Goal: Check status: Check status

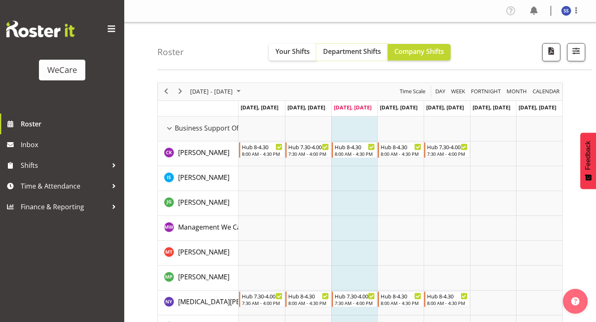
click at [356, 54] on span "Department Shifts" at bounding box center [352, 51] width 58 height 9
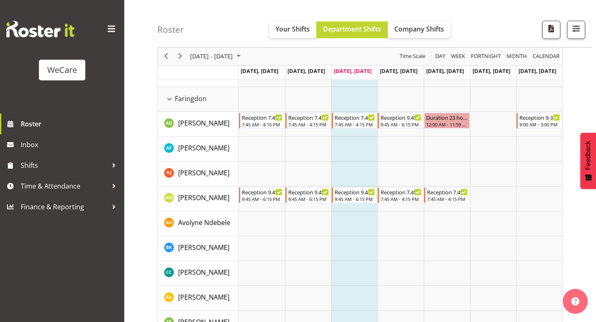
scroll to position [290, 0]
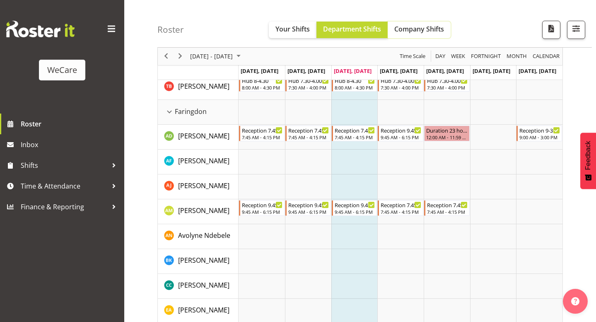
click at [415, 22] on button "Company Shifts" at bounding box center [419, 30] width 63 height 17
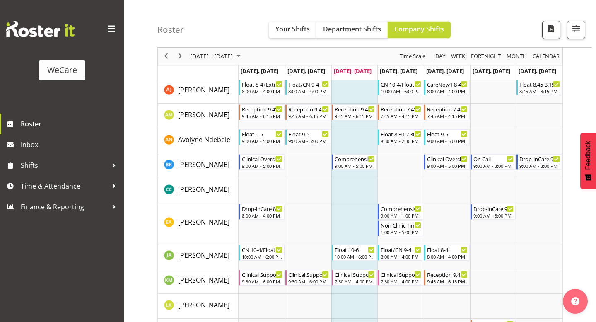
scroll to position [373, 0]
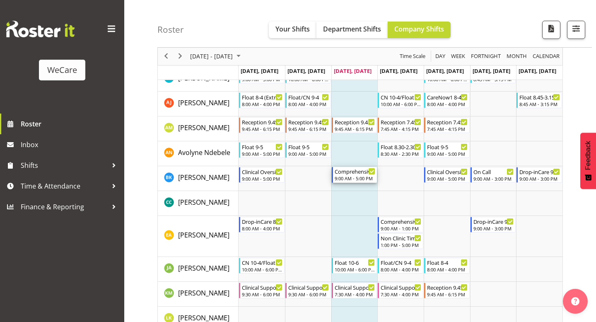
click at [366, 174] on div "Comprehensive Consult 9-5" at bounding box center [355, 171] width 41 height 8
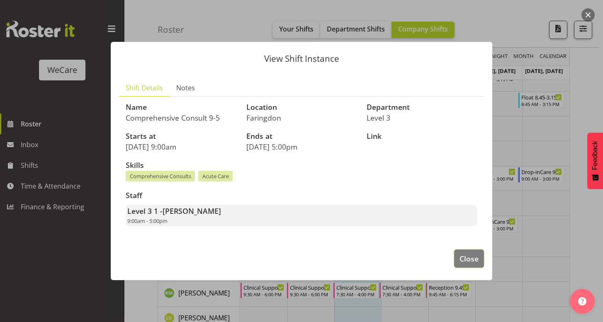
click at [481, 259] on button "Close" at bounding box center [469, 258] width 30 height 18
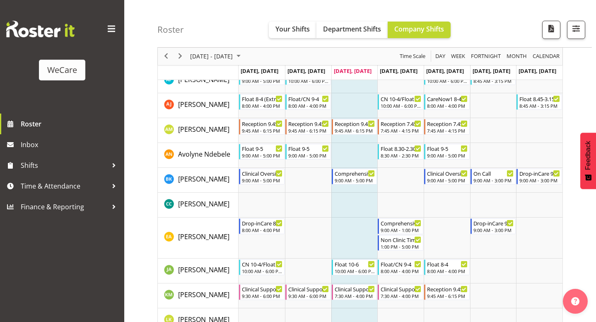
scroll to position [332, 0]
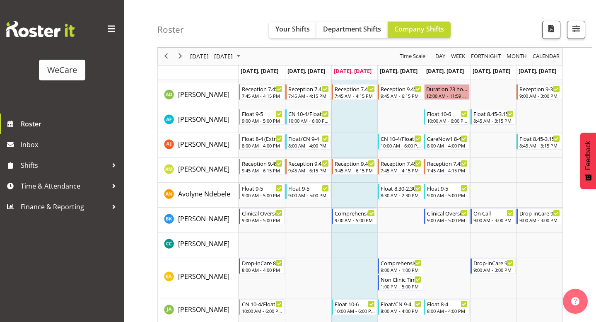
click at [292, 40] on div "Roster Your Shifts Department Shifts Company Shifts All Locations Clear Busines…" at bounding box center [374, 24] width 435 height 48
drag, startPoint x: 291, startPoint y: 37, endPoint x: 291, endPoint y: 31, distance: 5.9
click at [291, 34] on button "Your Shifts" at bounding box center [293, 30] width 48 height 17
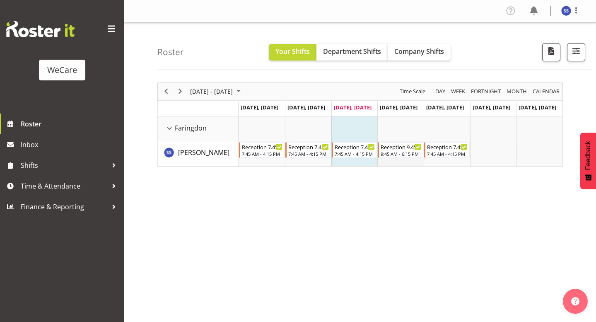
click at [405, 160] on td "Timeline Week of October 1, 2025" at bounding box center [401, 153] width 46 height 25
click at [448, 164] on td "Timeline Week of October 1, 2025" at bounding box center [447, 153] width 46 height 25
click at [184, 88] on span "Next" at bounding box center [180, 91] width 10 height 10
click at [179, 90] on span "Next" at bounding box center [180, 91] width 10 height 10
click at [179, 90] on div "[DATE] - [DATE] [DATE] Day Week Fortnight Month calendar Month Agenda Time Scal…" at bounding box center [360, 124] width 406 height 84
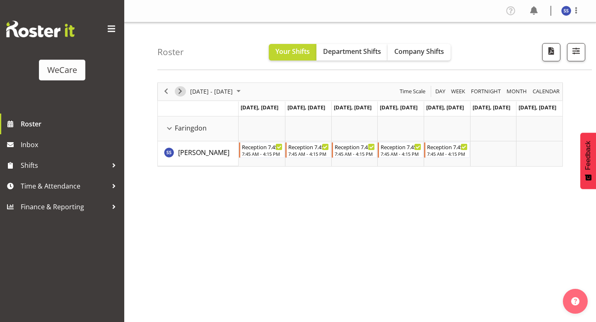
click at [183, 91] on span "Next" at bounding box center [180, 91] width 10 height 10
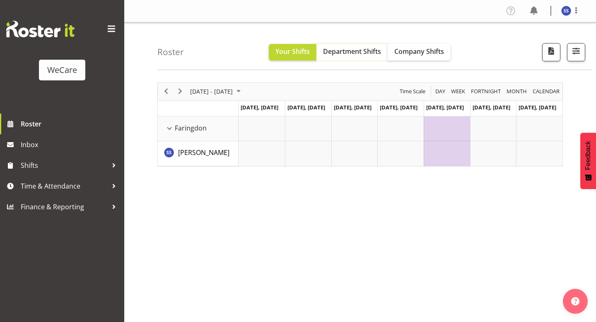
click at [353, 58] on button "Department Shifts" at bounding box center [352, 52] width 71 height 17
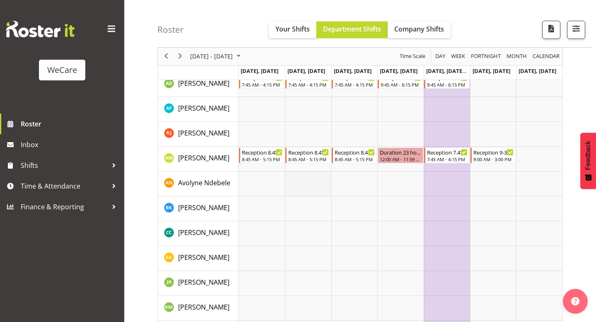
scroll to position [332, 0]
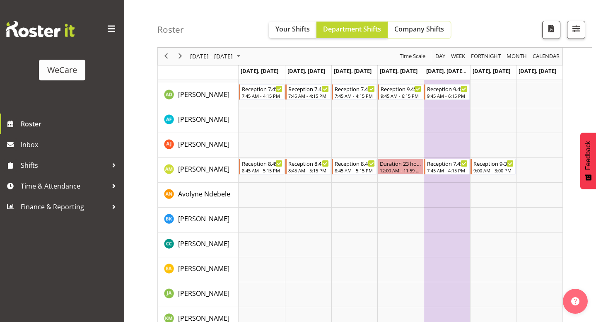
click at [409, 26] on span "Company Shifts" at bounding box center [420, 28] width 50 height 9
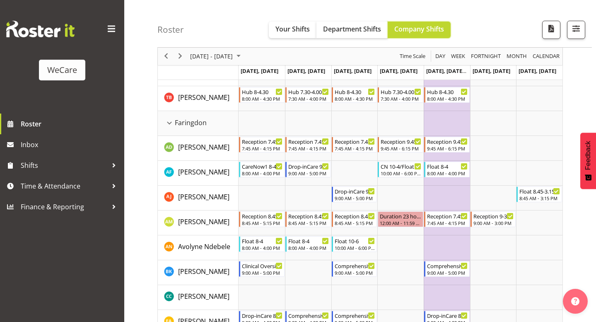
scroll to position [290, 0]
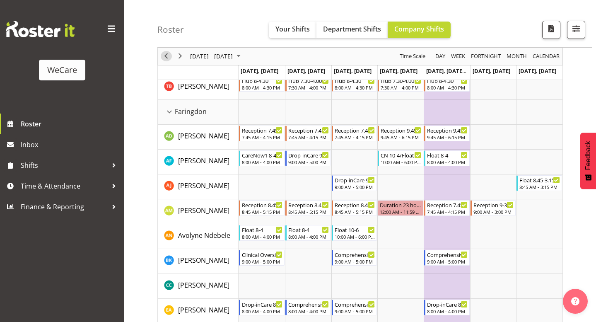
click at [165, 58] on span "Previous" at bounding box center [166, 56] width 10 height 10
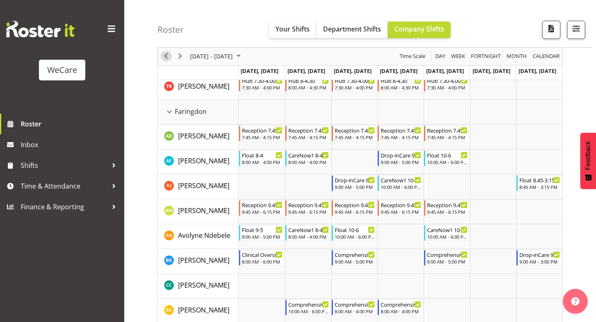
click at [169, 57] on span "Previous" at bounding box center [166, 56] width 10 height 10
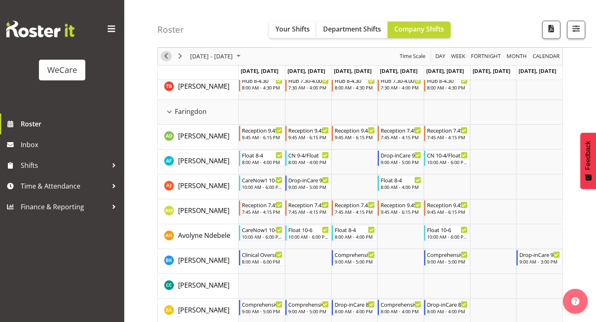
click at [169, 56] on span "Previous" at bounding box center [166, 56] width 10 height 10
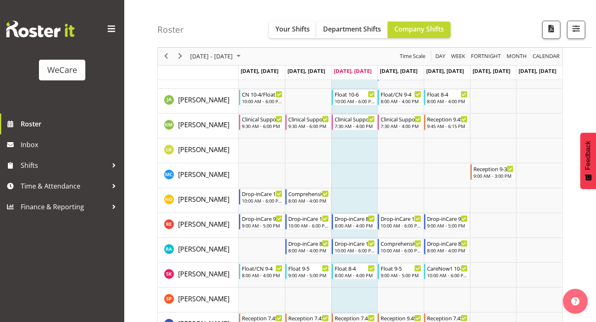
scroll to position [580, 0]
